Goal: Information Seeking & Learning: Check status

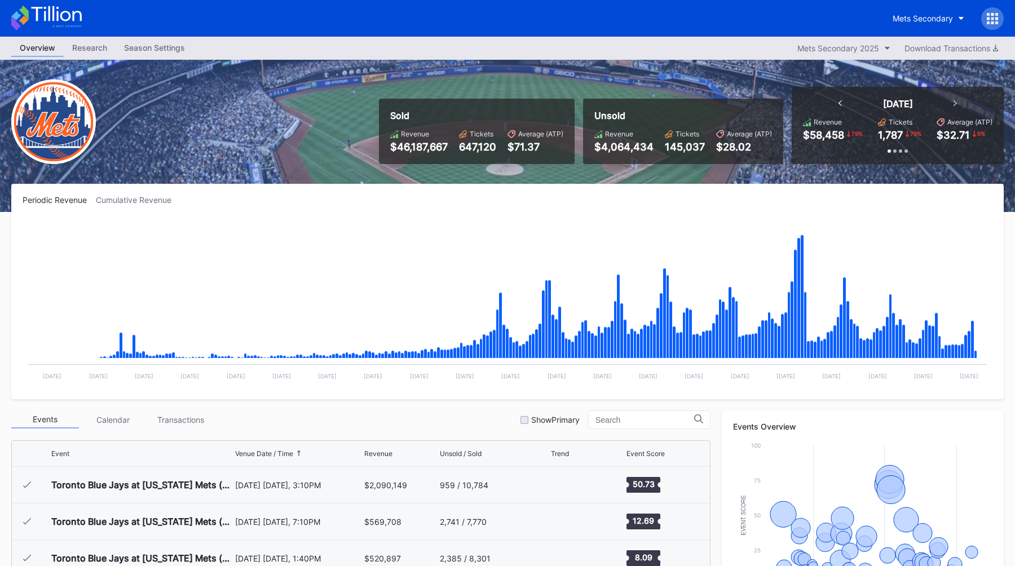
scroll to position [2419, 0]
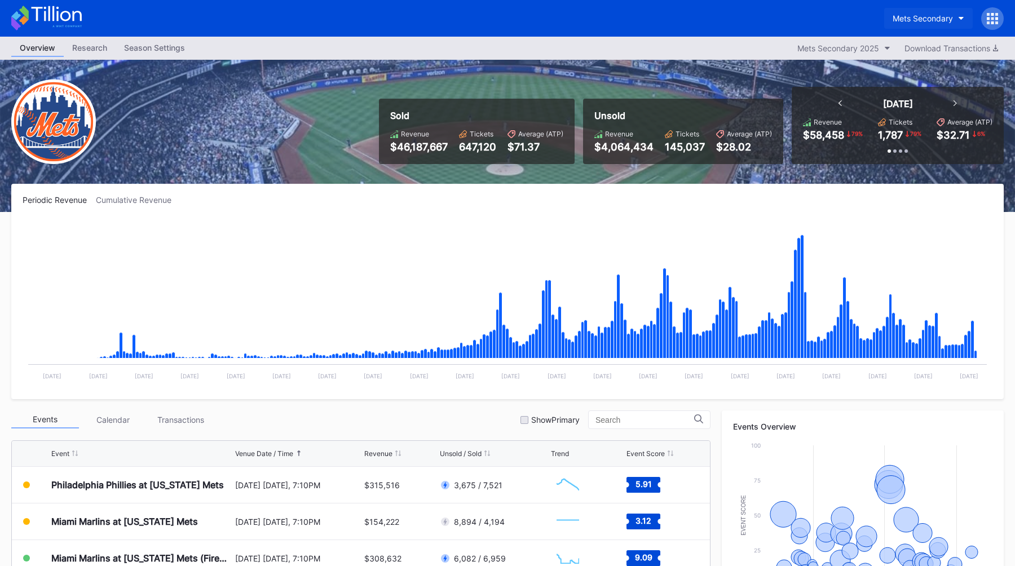
click at [913, 27] on button "Mets Secondary" at bounding box center [928, 18] width 89 height 21
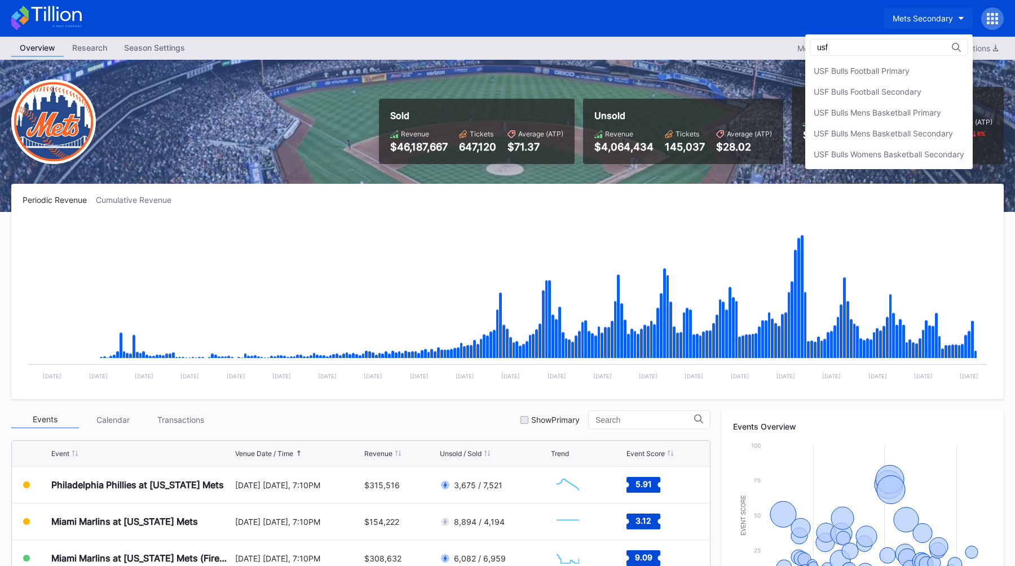
scroll to position [0, 0]
type input "usf"
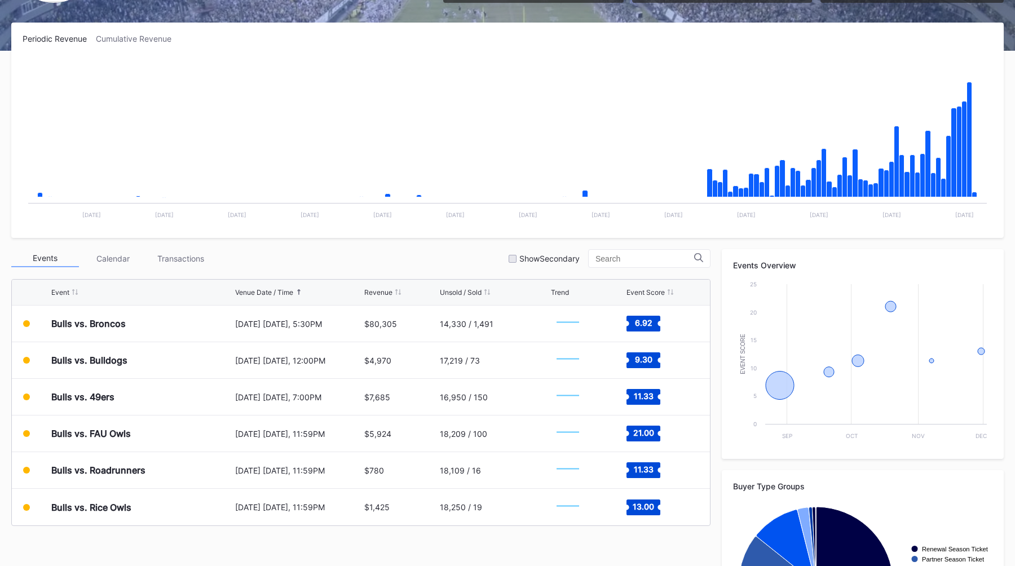
scroll to position [162, 0]
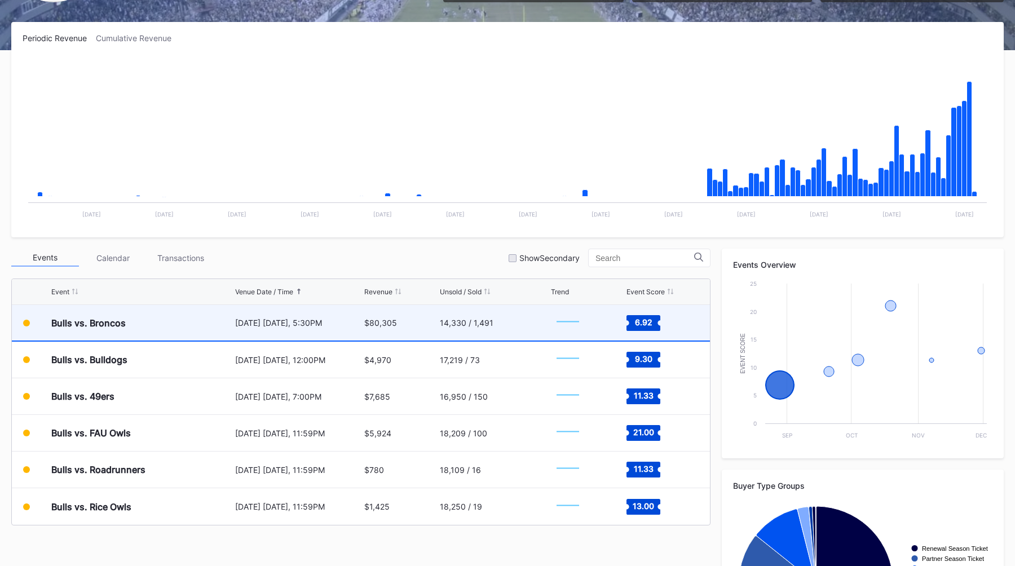
click at [345, 324] on div "[DATE] [DATE], 5:30PM" at bounding box center [298, 323] width 127 height 10
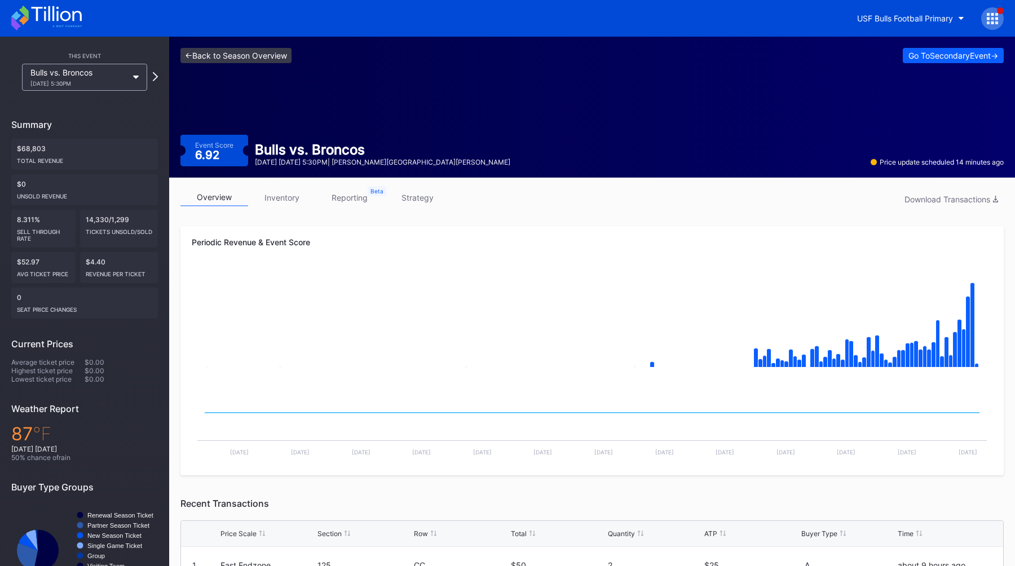
click at [202, 55] on link "<- Back to Season Overview" at bounding box center [235, 55] width 111 height 15
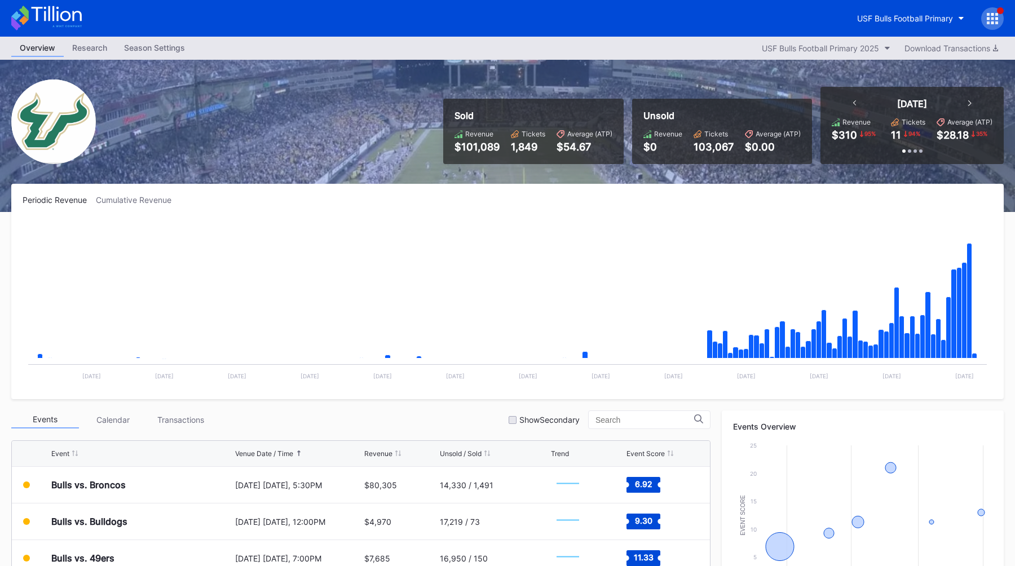
click at [478, 202] on div "Periodic Revenue Cumulative Revenue" at bounding box center [508, 200] width 970 height 10
click at [900, 19] on div "USF Bulls Football Primary" at bounding box center [905, 19] width 96 height 10
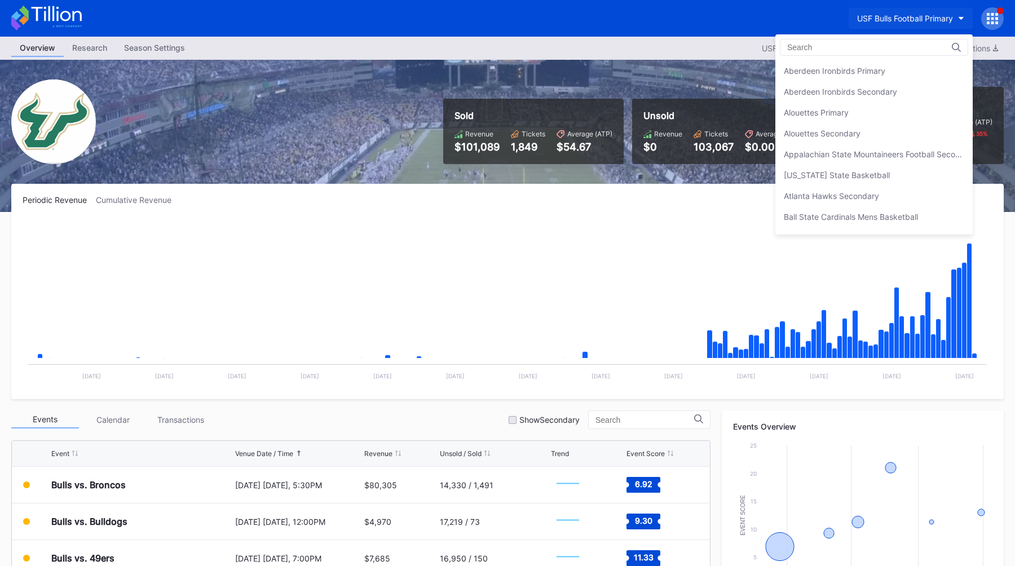
scroll to position [3756, 0]
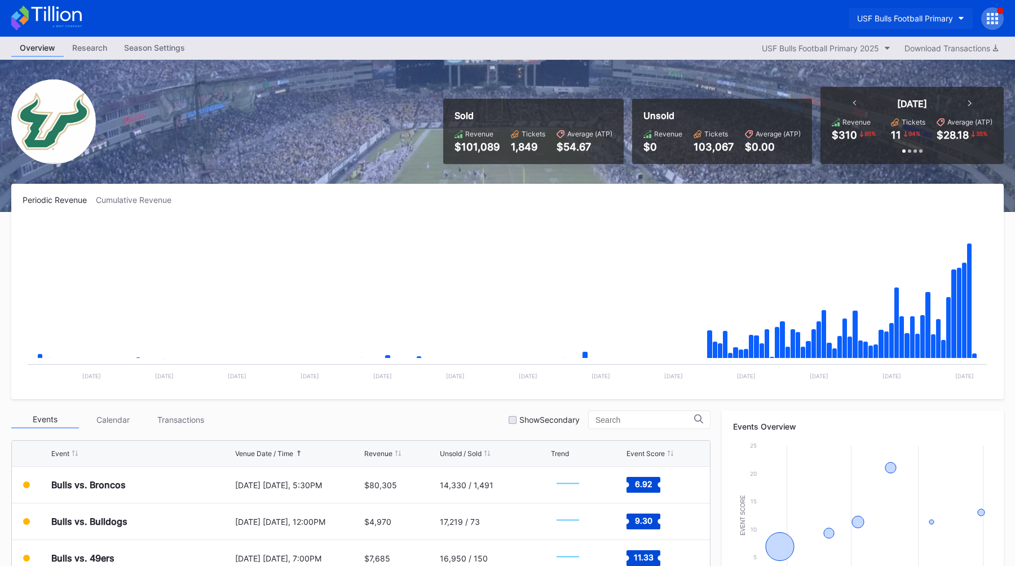
click at [898, 10] on button "USF Bulls Football Primary" at bounding box center [911, 18] width 124 height 21
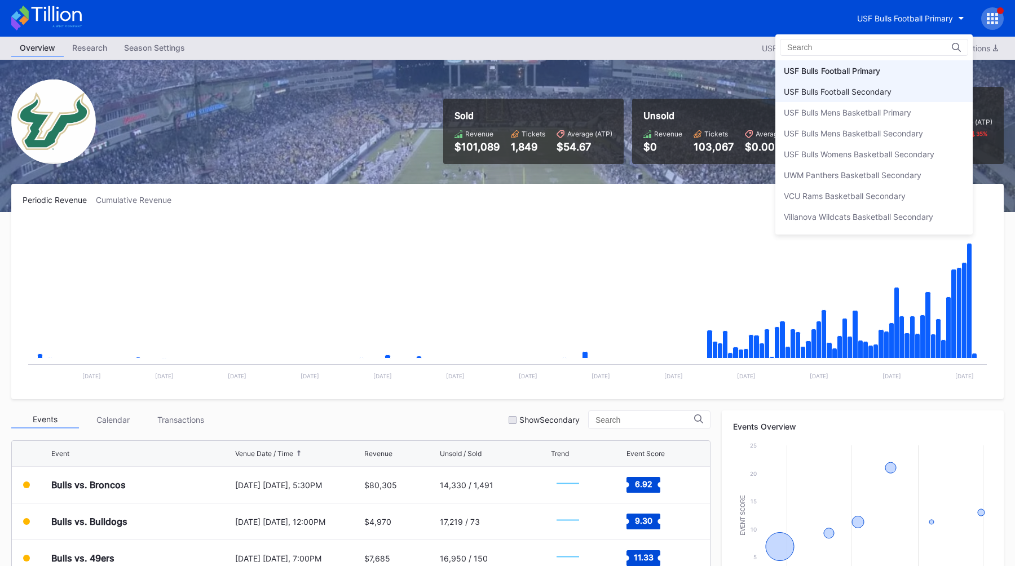
click at [843, 87] on div "USF Bulls Football Secondary" at bounding box center [838, 92] width 108 height 10
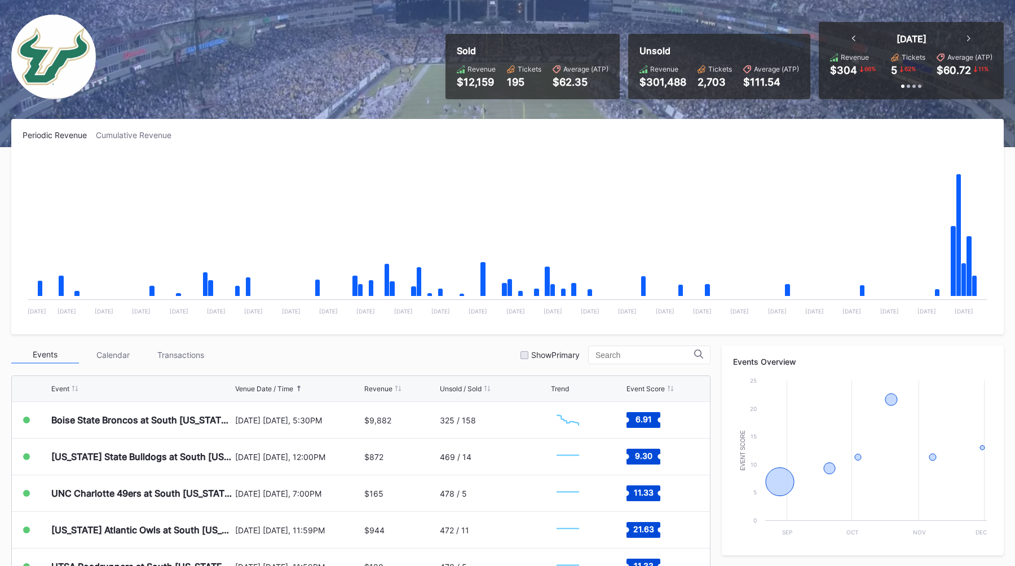
scroll to position [67, 0]
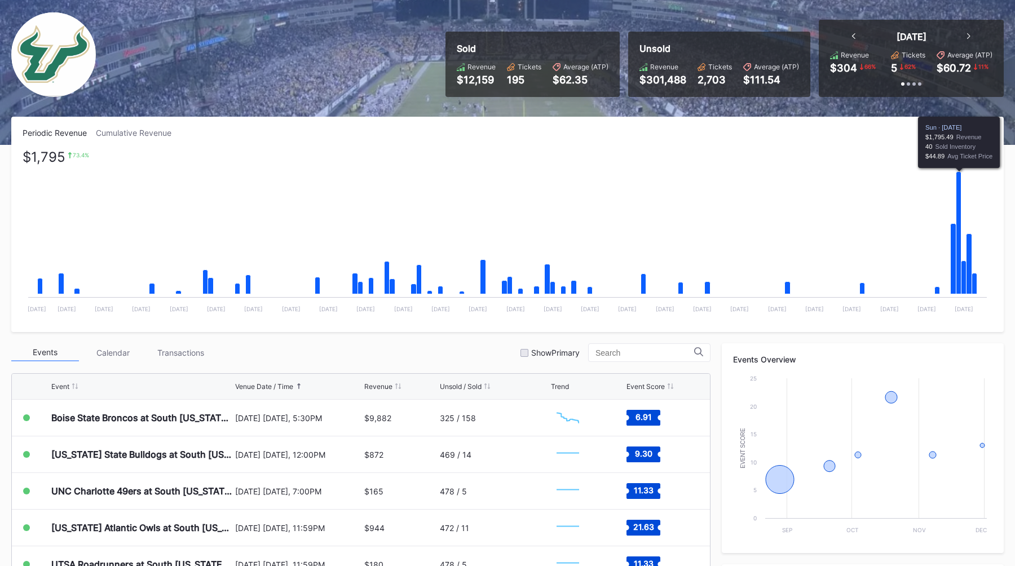
click at [959, 283] on icon "Chart title" at bounding box center [958, 233] width 5 height 122
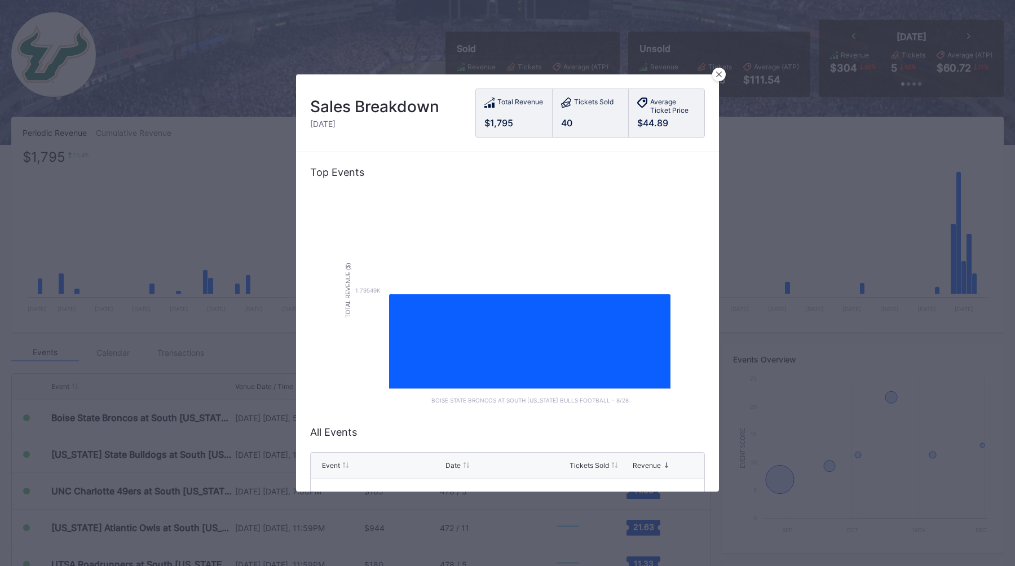
scroll to position [39, 0]
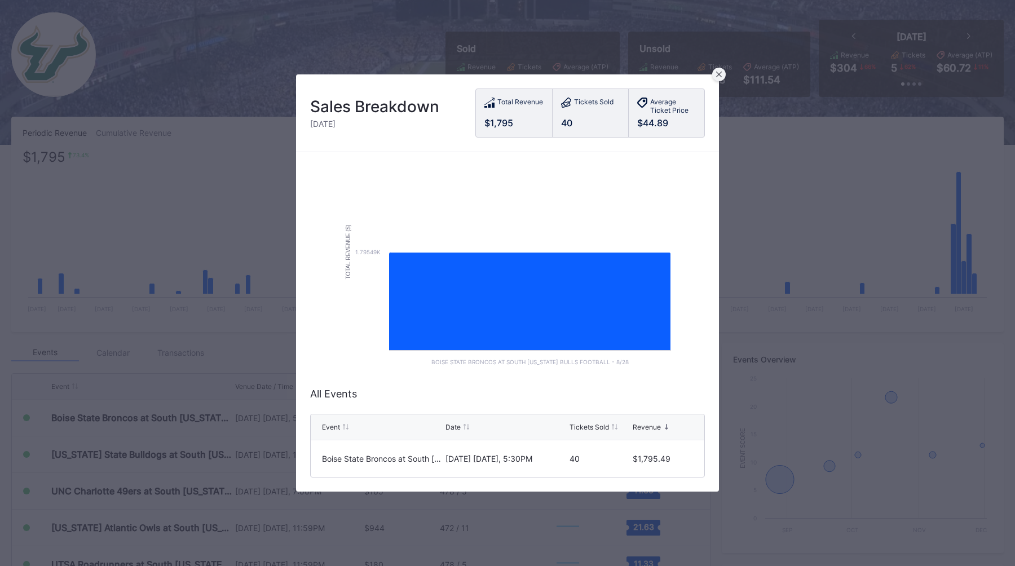
click at [715, 75] on div at bounding box center [719, 75] width 14 height 14
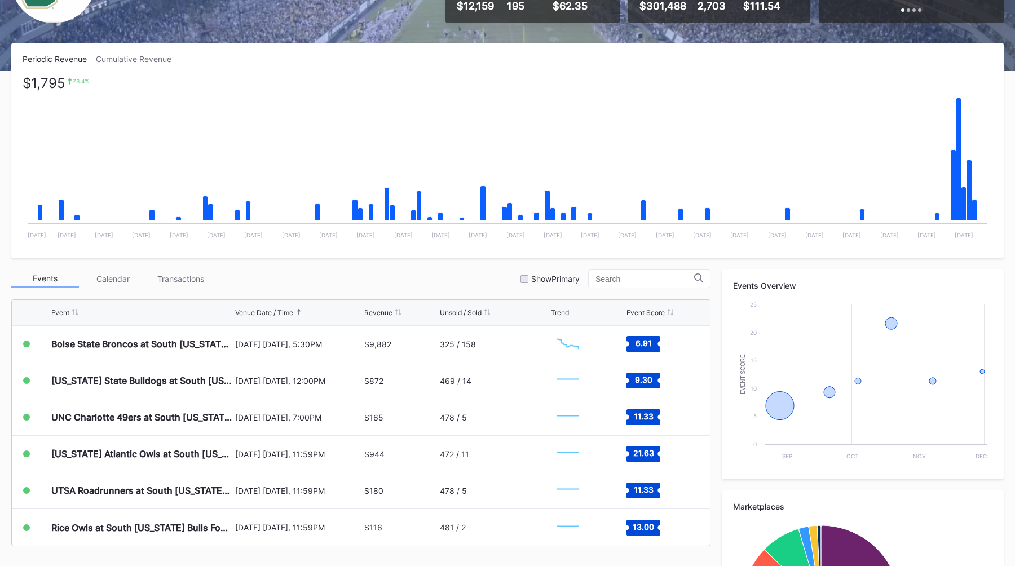
scroll to position [142, 0]
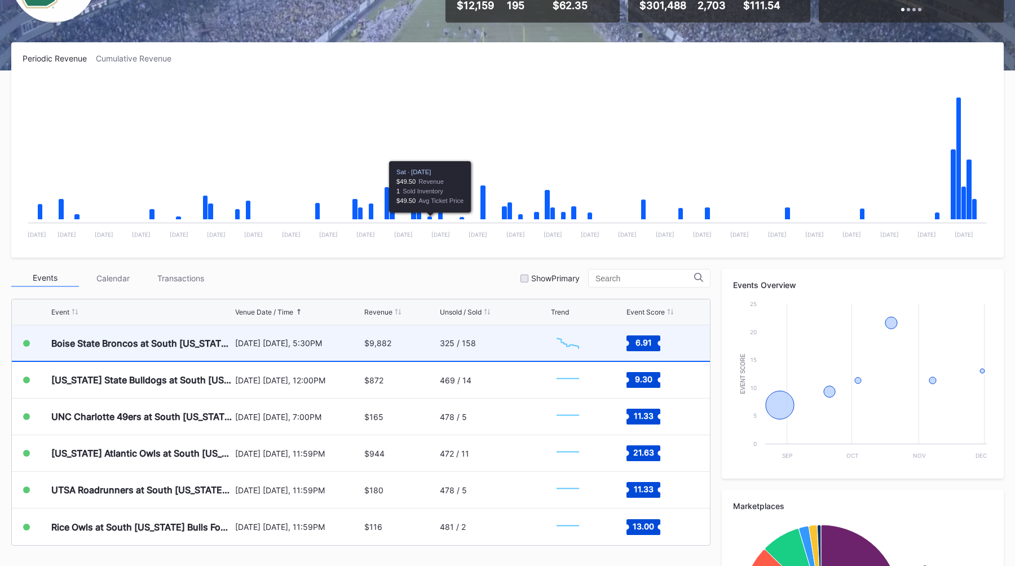
click at [343, 330] on div "[DATE] [DATE], 5:30PM" at bounding box center [298, 343] width 127 height 36
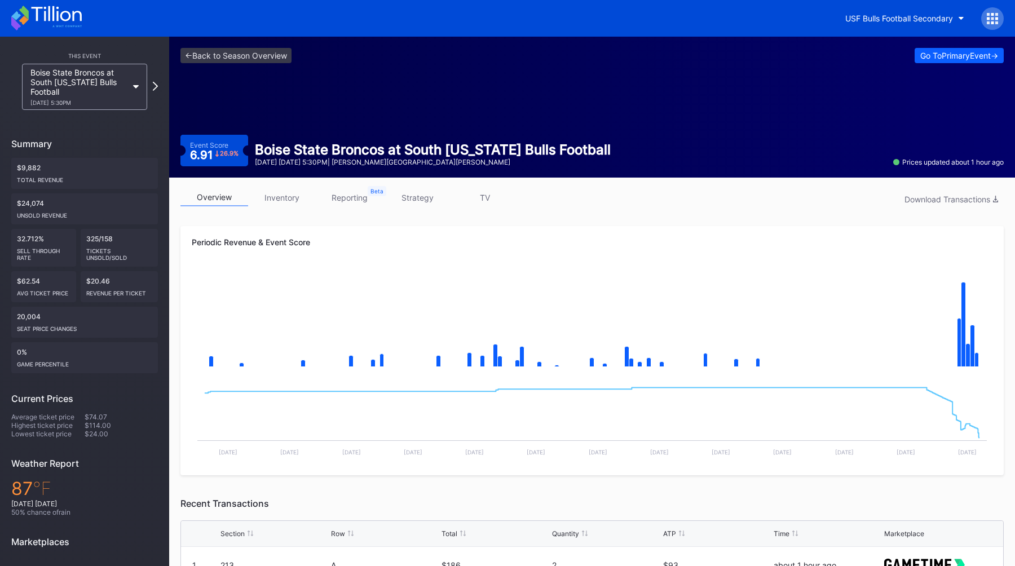
click at [571, 197] on div "overview inventory reporting strategy TV Download Transactions" at bounding box center [591, 200] width 823 height 23
click at [571, 230] on div "Periodic Revenue & Event Score $ 0 Created with Highcharts 11.2.0 Chart title C…" at bounding box center [591, 350] width 823 height 249
click at [399, 226] on div "overview inventory reporting strategy TV Download Transactions Periodic Revenue…" at bounding box center [592, 510] width 846 height 665
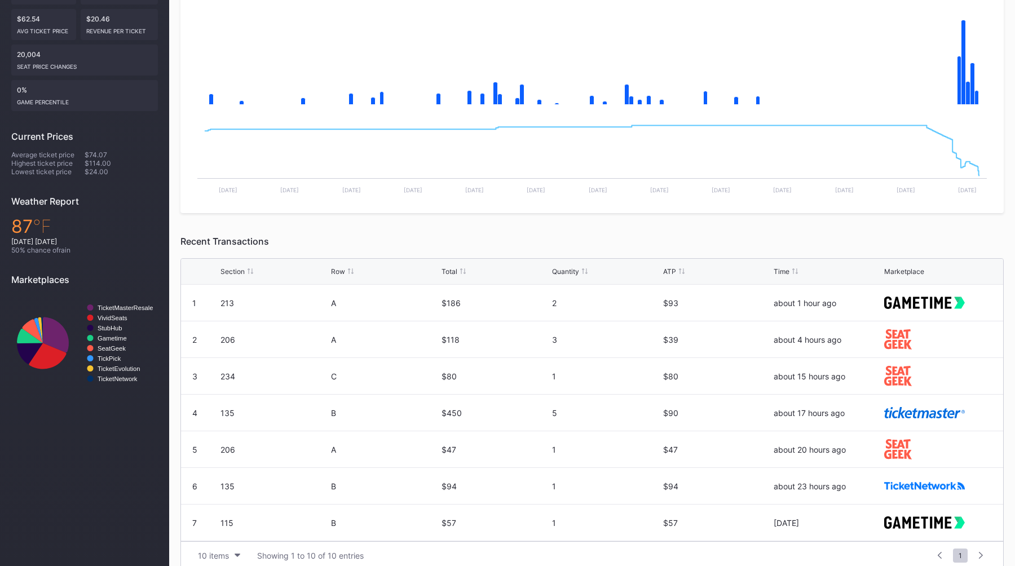
scroll to position [271, 0]
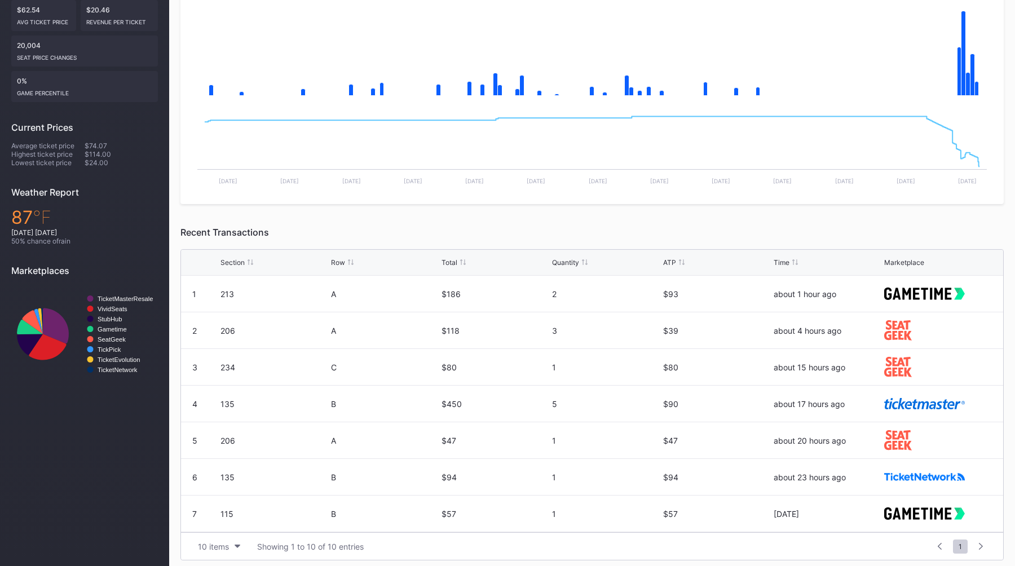
click at [451, 220] on div "Periodic Revenue & Event Score Created with Highcharts 11.2.0 Chart title Creat…" at bounding box center [591, 258] width 823 height 606
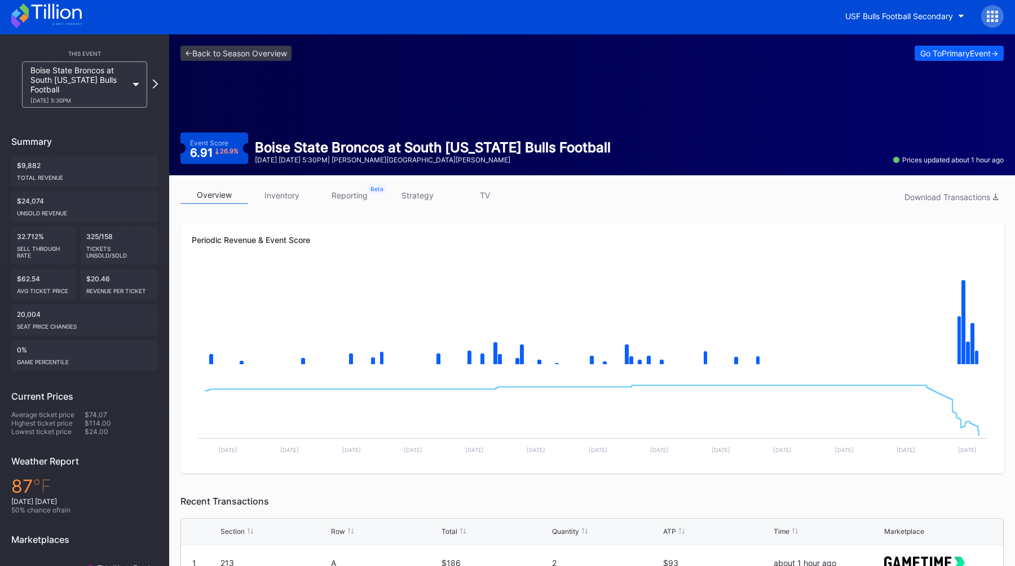
scroll to position [0, 0]
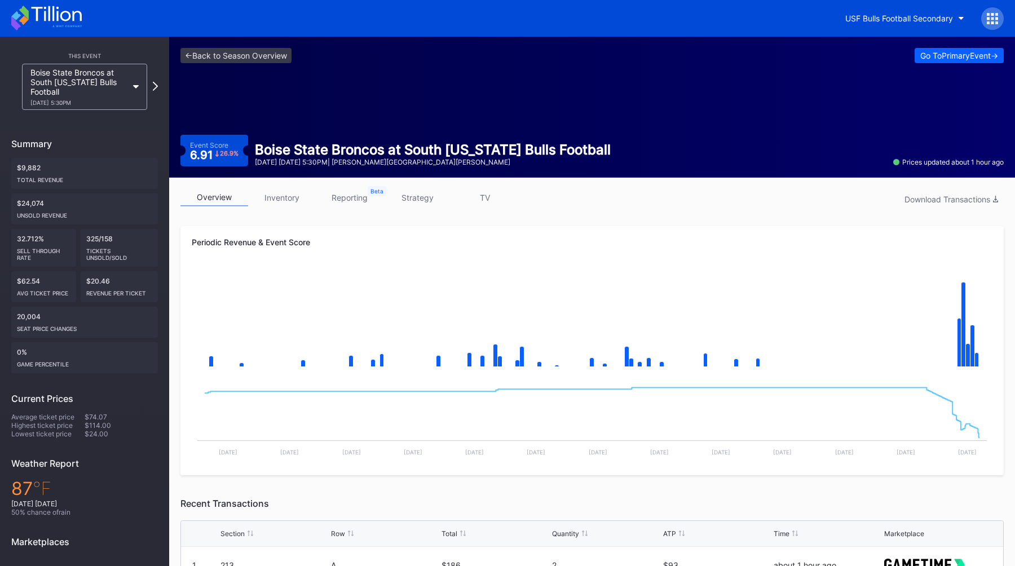
click at [599, 222] on div "overview inventory reporting strategy TV Download Transactions Periodic Revenue…" at bounding box center [592, 510] width 846 height 665
drag, startPoint x: 647, startPoint y: 222, endPoint x: 470, endPoint y: 252, distance: 180.1
click at [470, 252] on div "overview inventory reporting strategy TV Download Transactions Periodic Revenue…" at bounding box center [592, 510] width 846 height 665
click at [238, 61] on link "<- Back to Season Overview" at bounding box center [235, 55] width 111 height 15
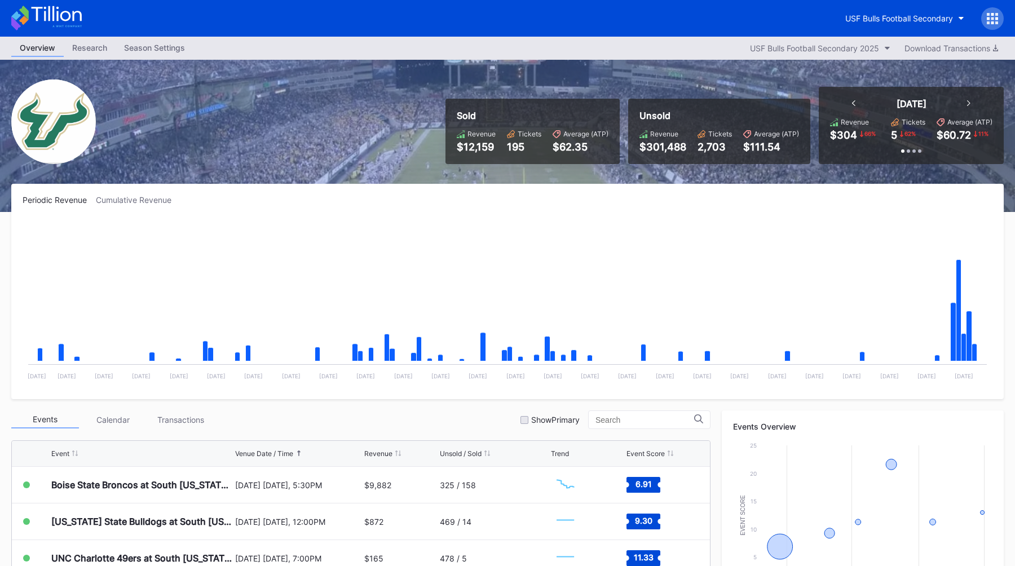
click at [347, 98] on div "Sold Revenue $12,159 Tickets 195 Average (ATP) $62.35 Unsold Revenue $301,488 T…" at bounding box center [507, 136] width 1015 height 152
click at [889, 20] on div "USF Bulls Football Secondary" at bounding box center [899, 19] width 108 height 10
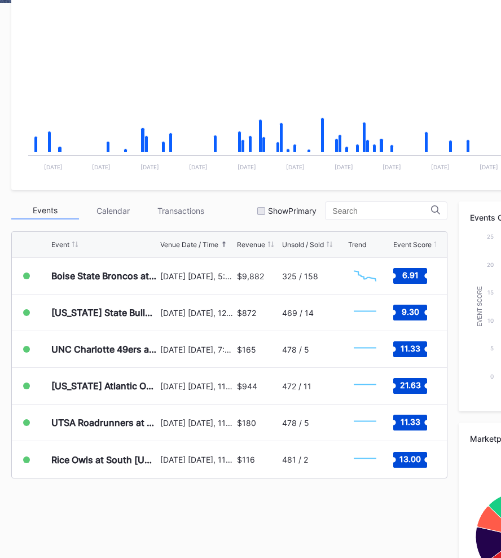
scroll to position [214, 0]
